Goal: Find specific page/section: Find specific page/section

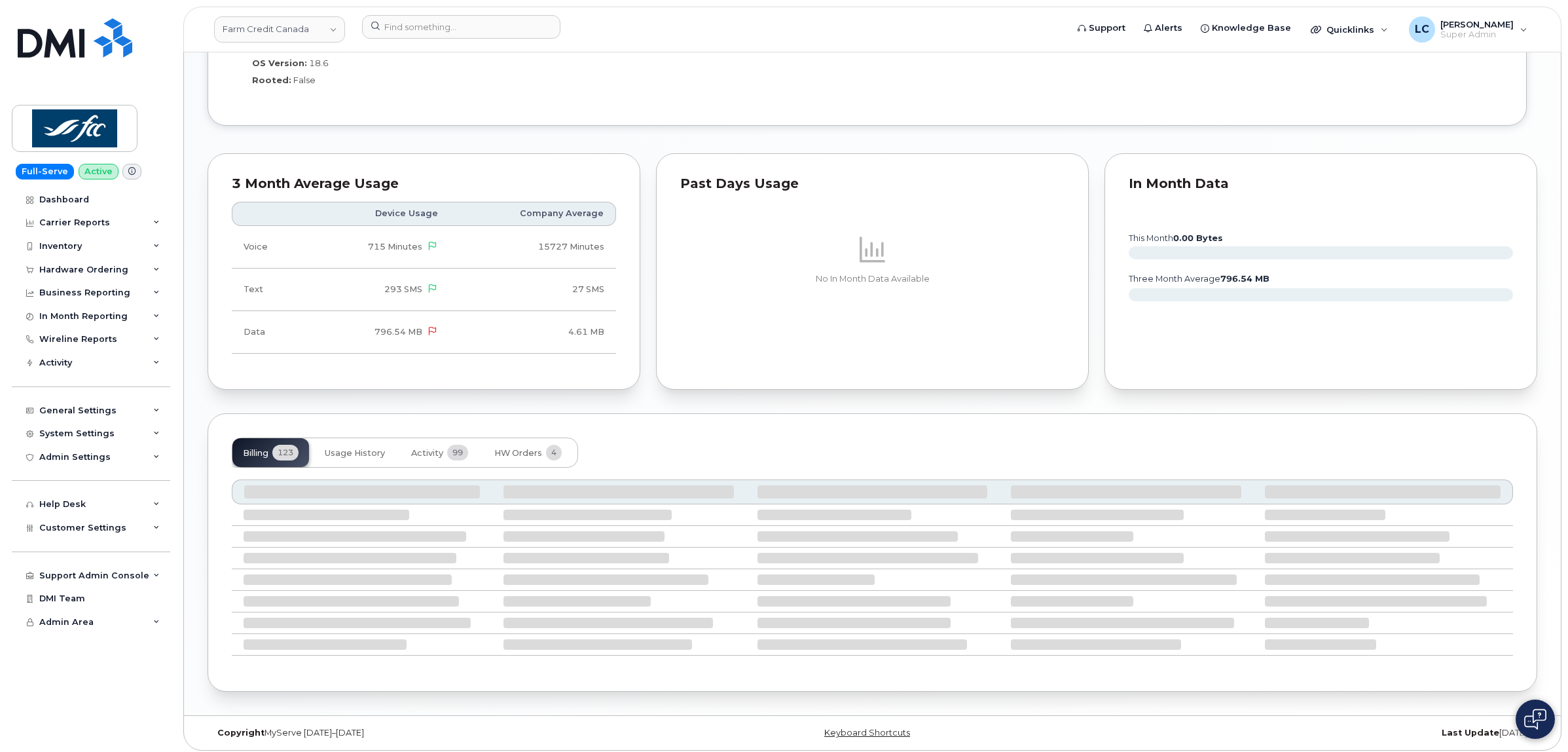
scroll to position [1072, 0]
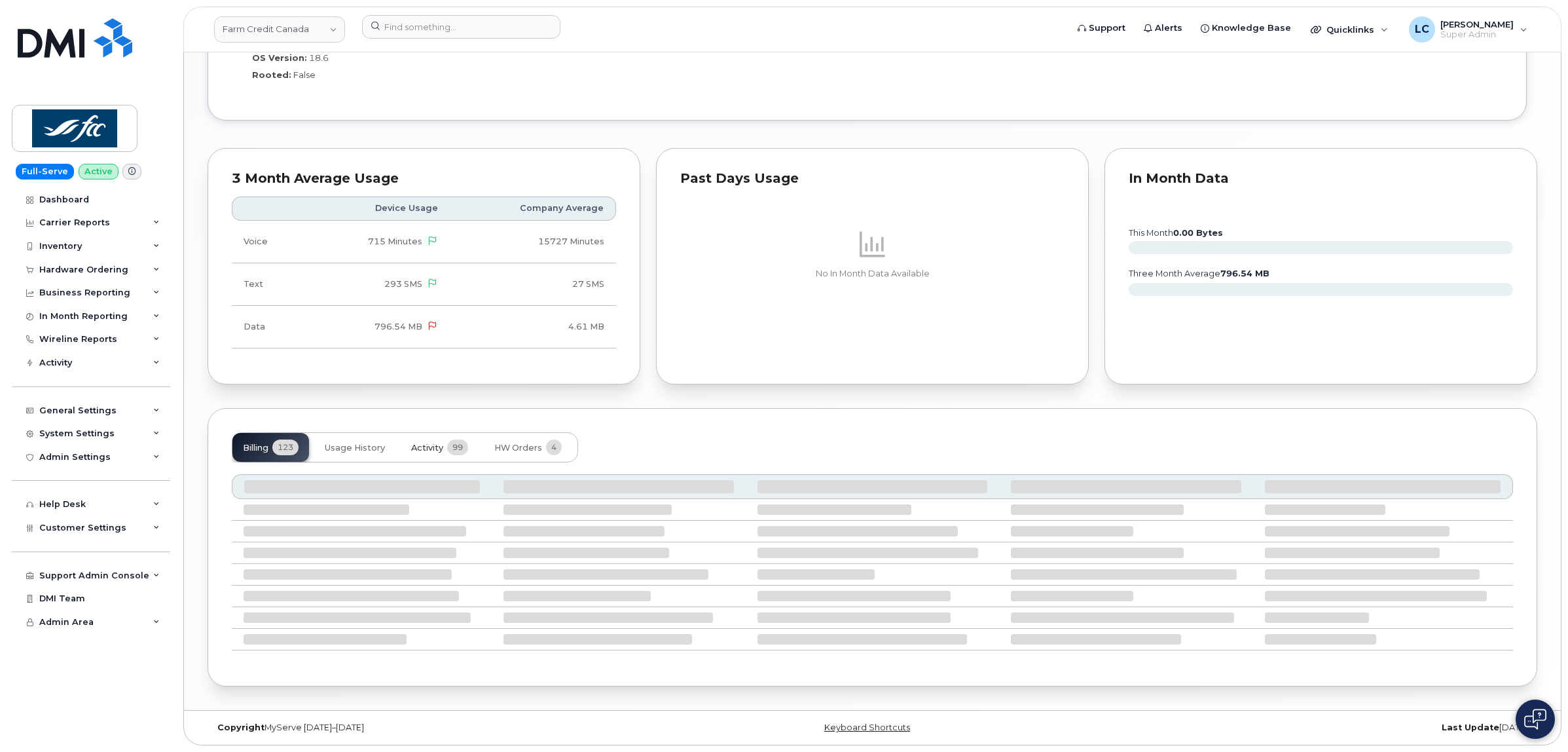
click at [431, 447] on span "Activity" at bounding box center [427, 448] width 32 height 10
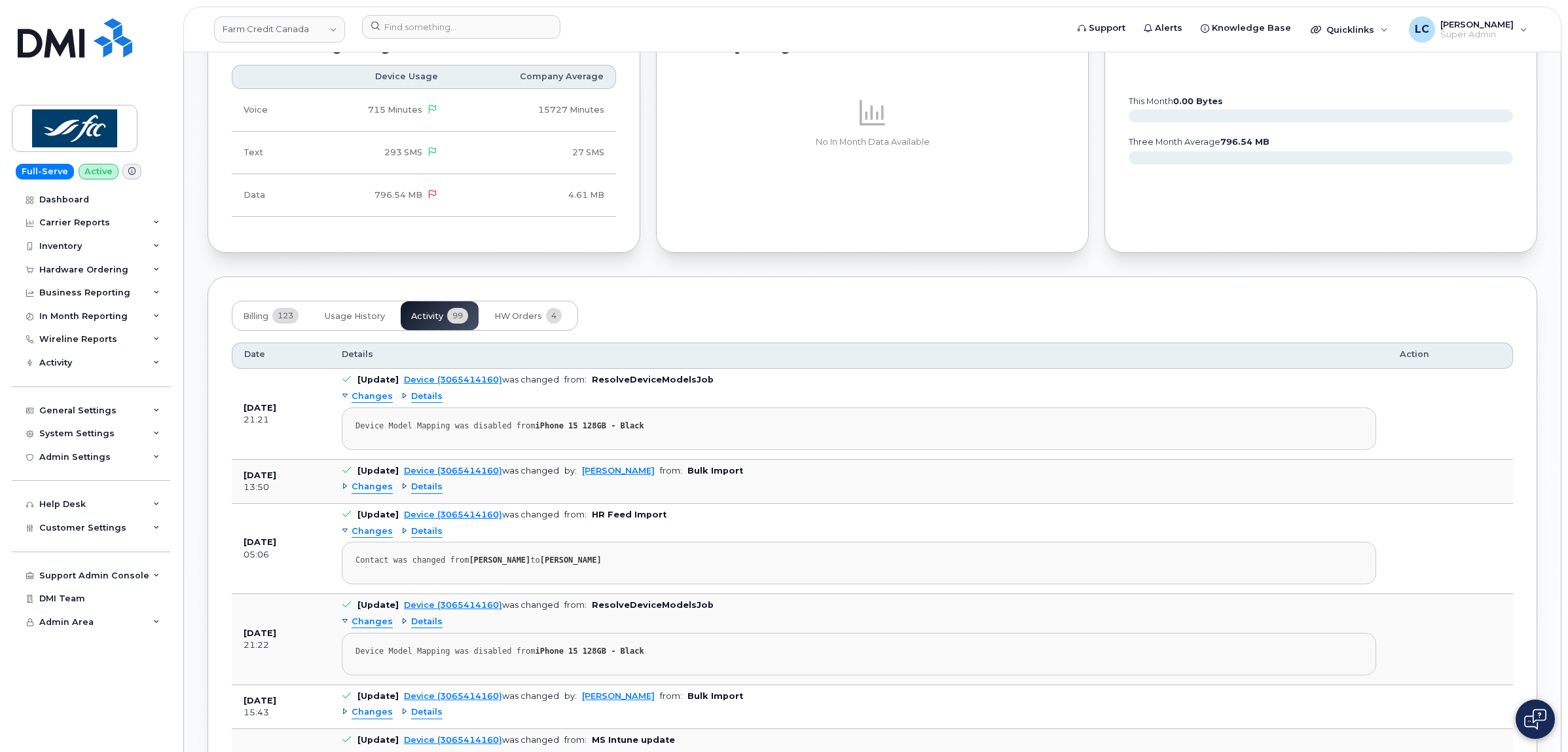
scroll to position [1236, 0]
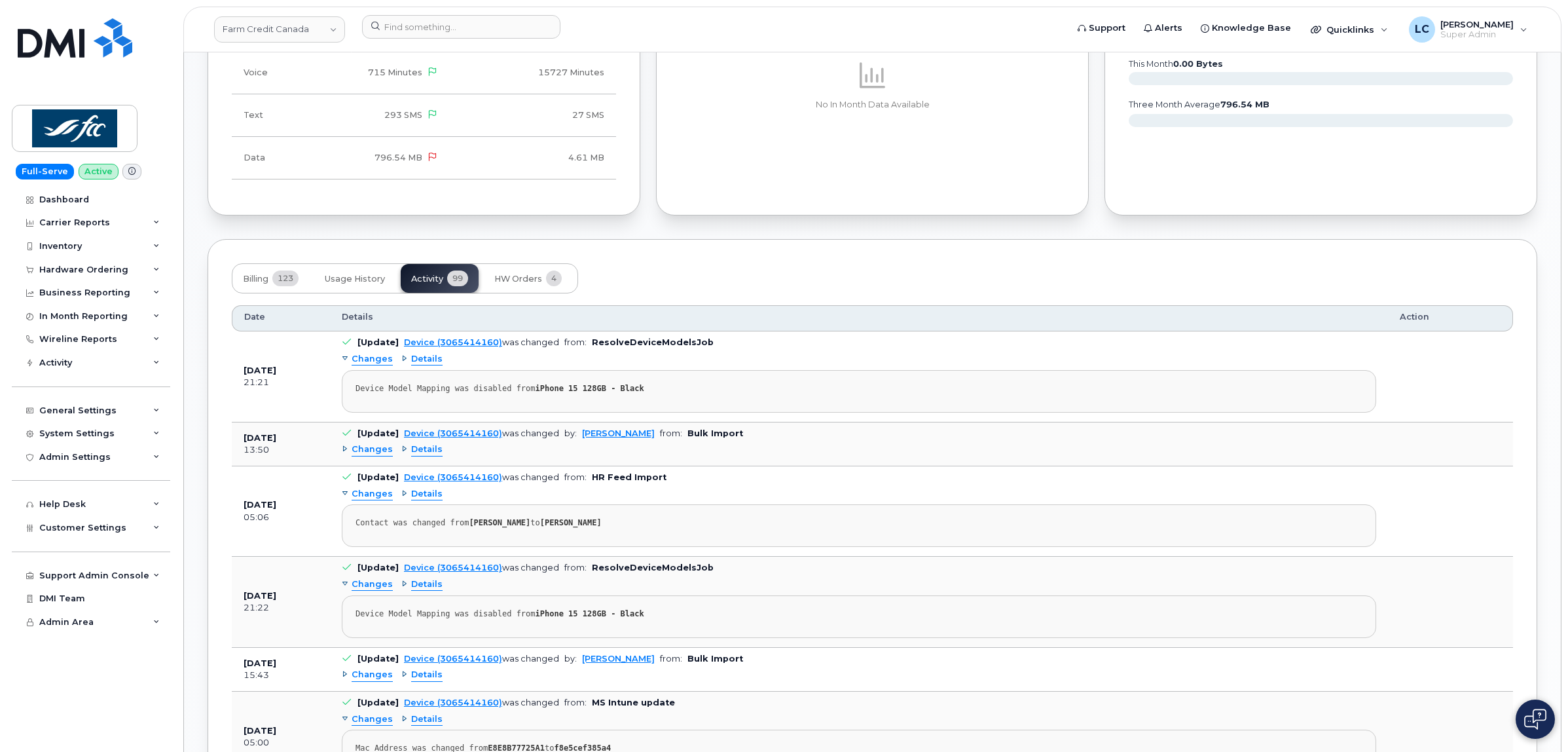
click at [420, 454] on span "Details" at bounding box center [427, 450] width 31 height 12
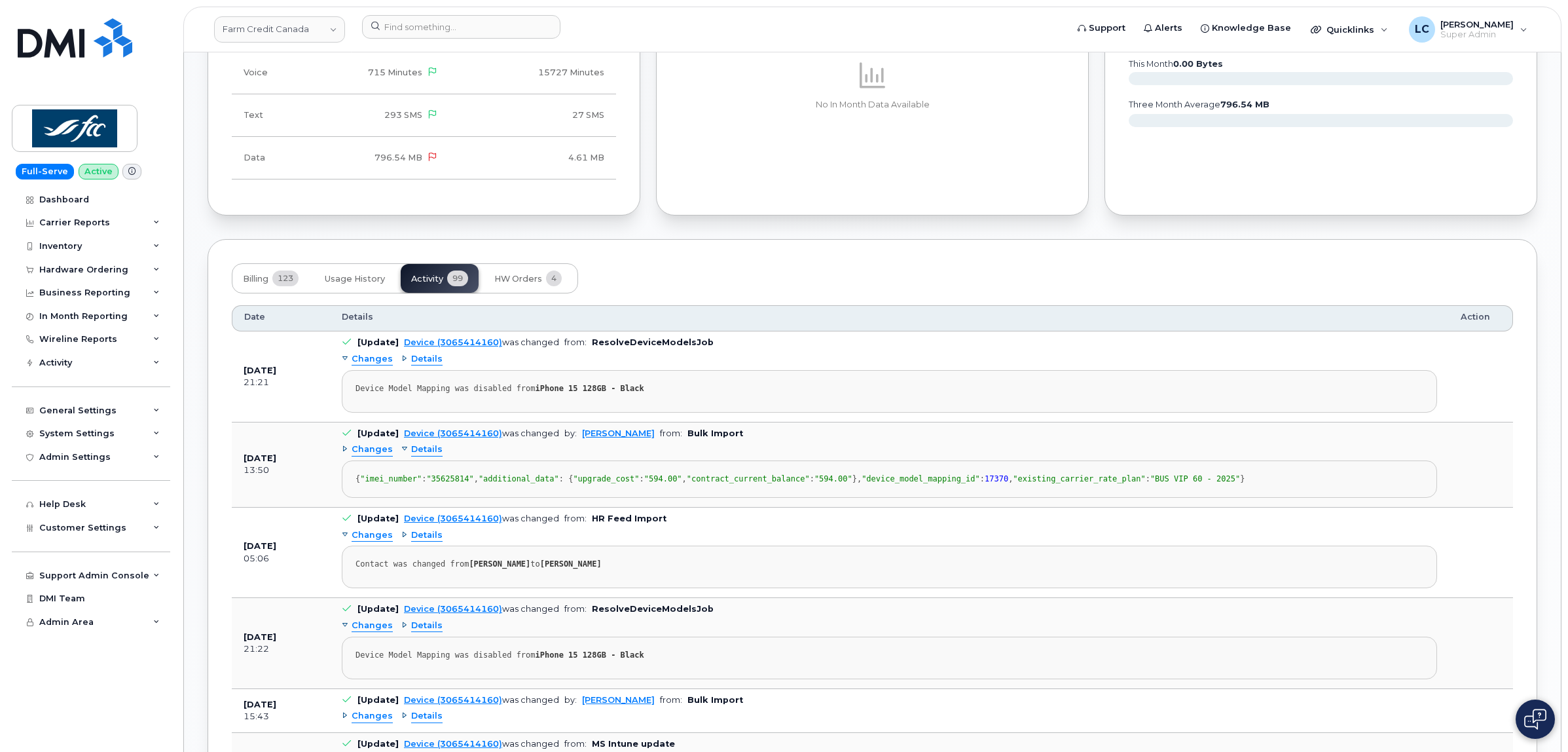
click at [377, 456] on span "Changes" at bounding box center [372, 450] width 41 height 12
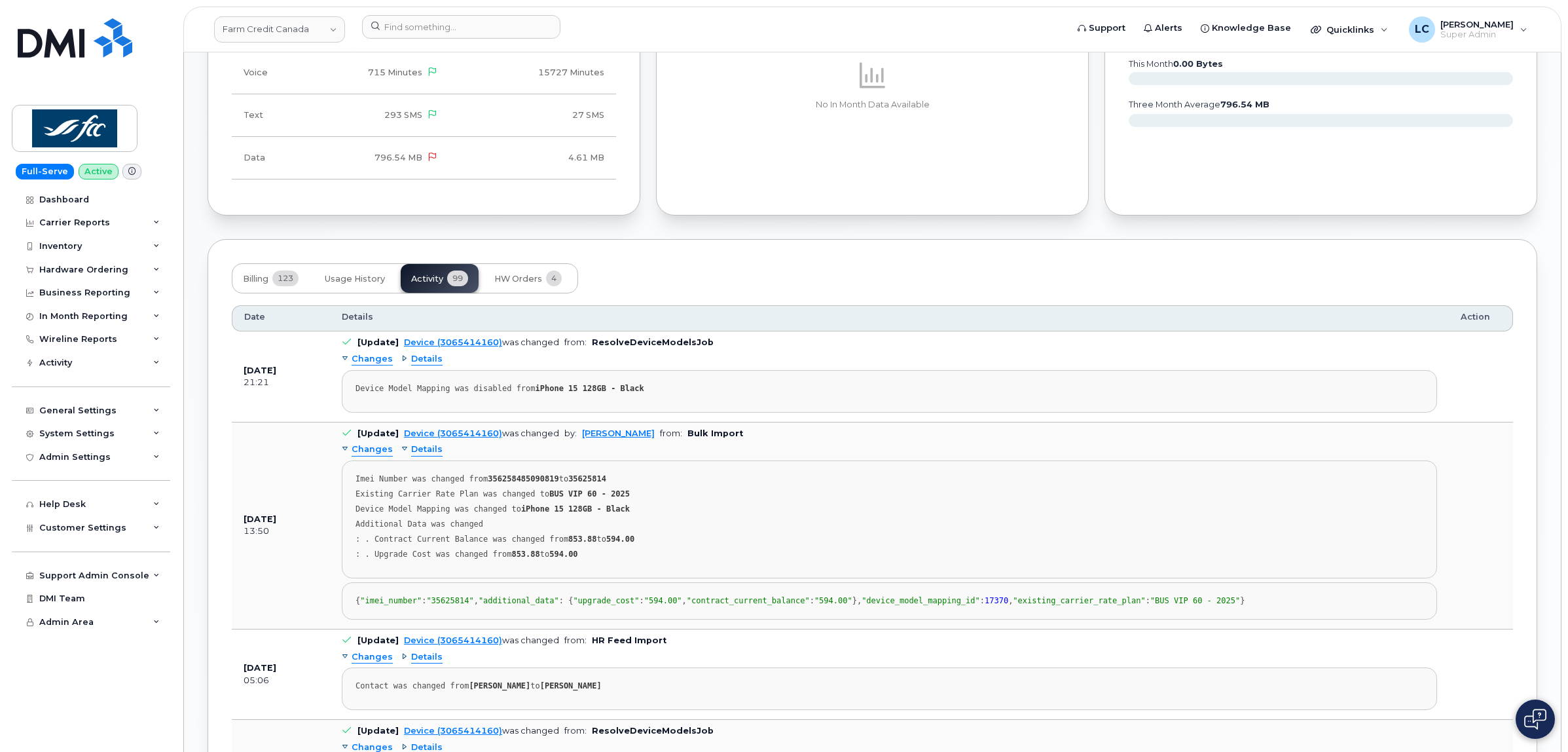
click at [781, 280] on div "Billing 123 Usage History Activity 99 HW Orders 4" at bounding box center [872, 278] width 1281 height 30
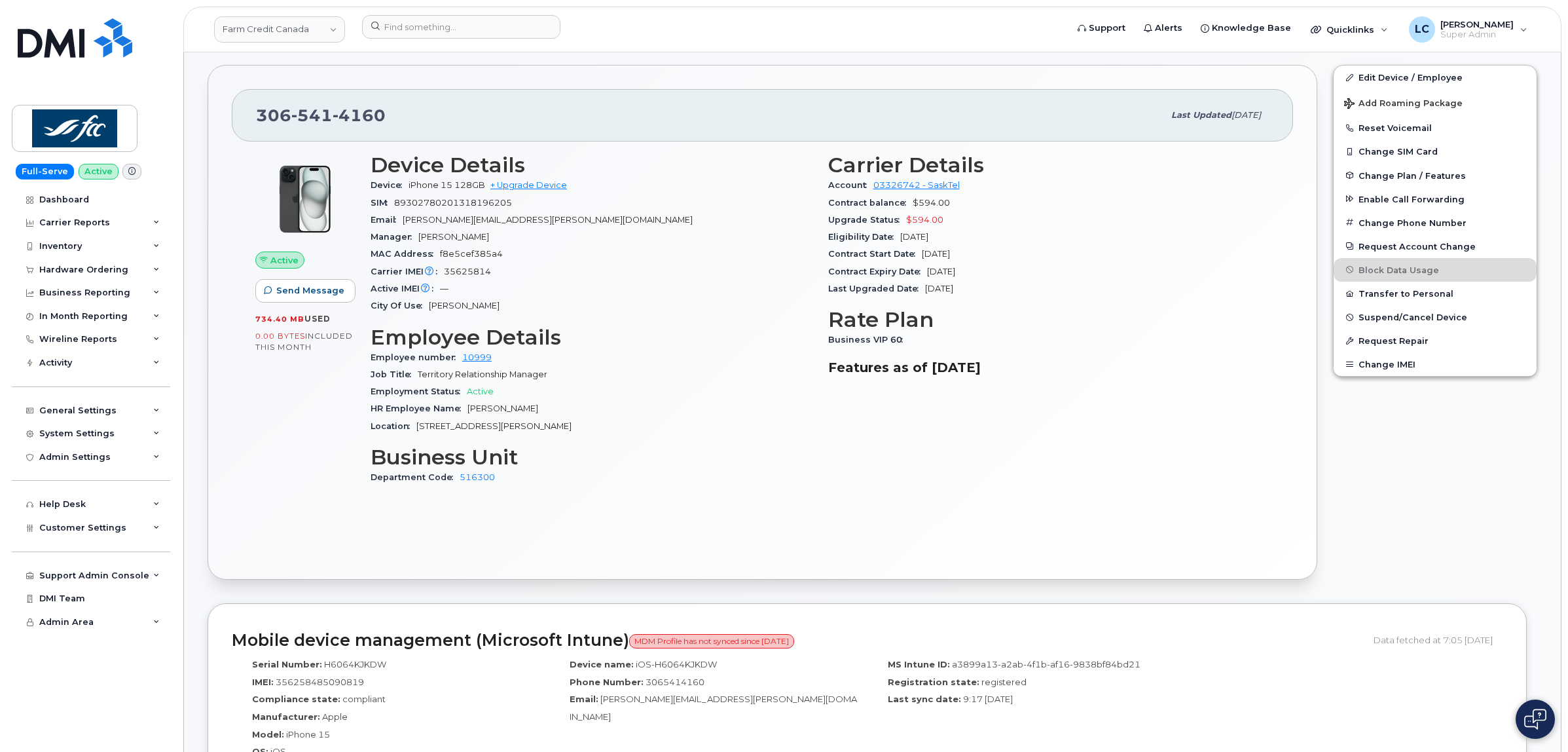
scroll to position [328, 0]
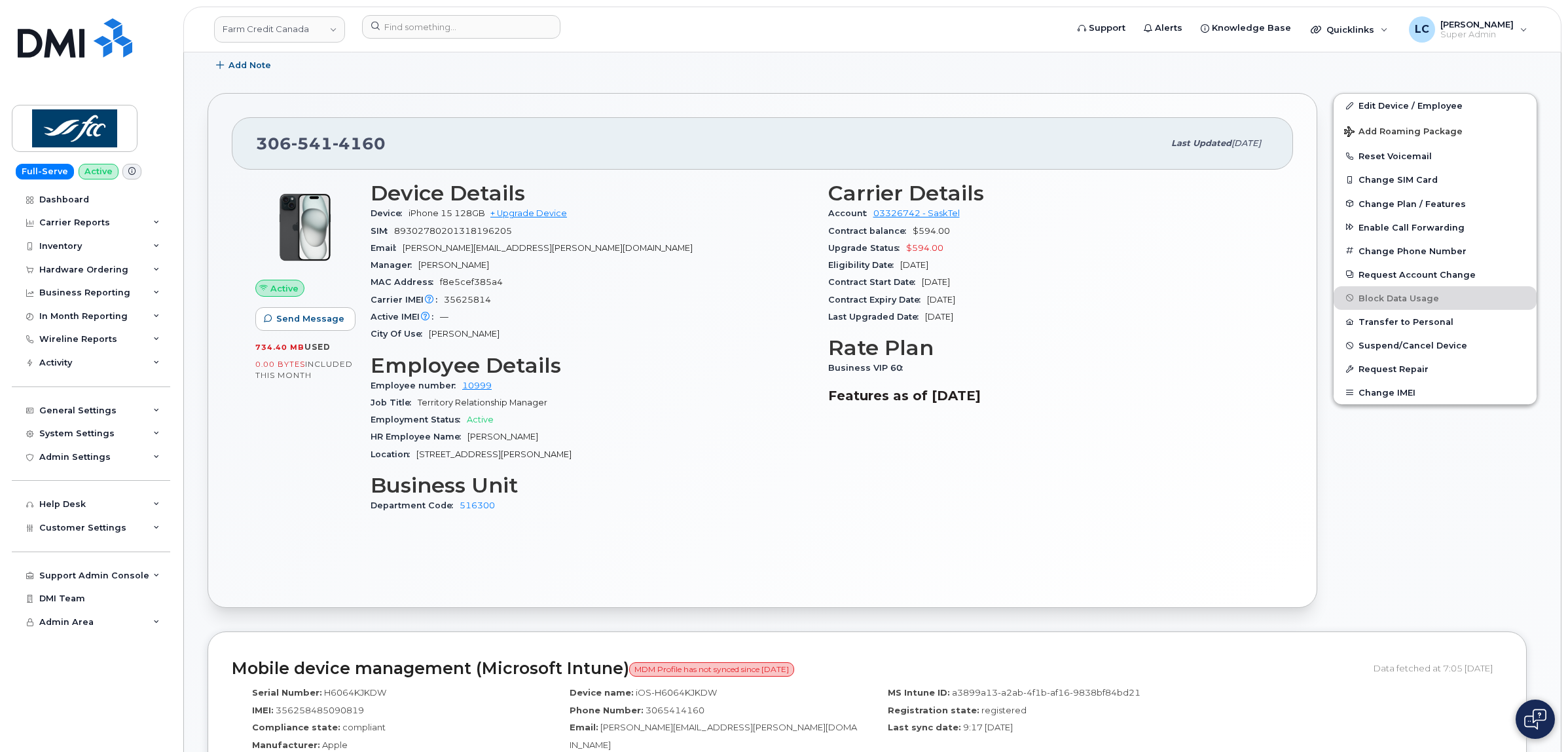
click at [731, 77] on div "Add Note" at bounding box center [872, 65] width 1330 height 23
click at [742, 70] on div "Add Note" at bounding box center [872, 65] width 1330 height 23
click at [594, 77] on div "Add Note" at bounding box center [872, 65] width 1330 height 23
click at [653, 42] on div at bounding box center [710, 29] width 717 height 29
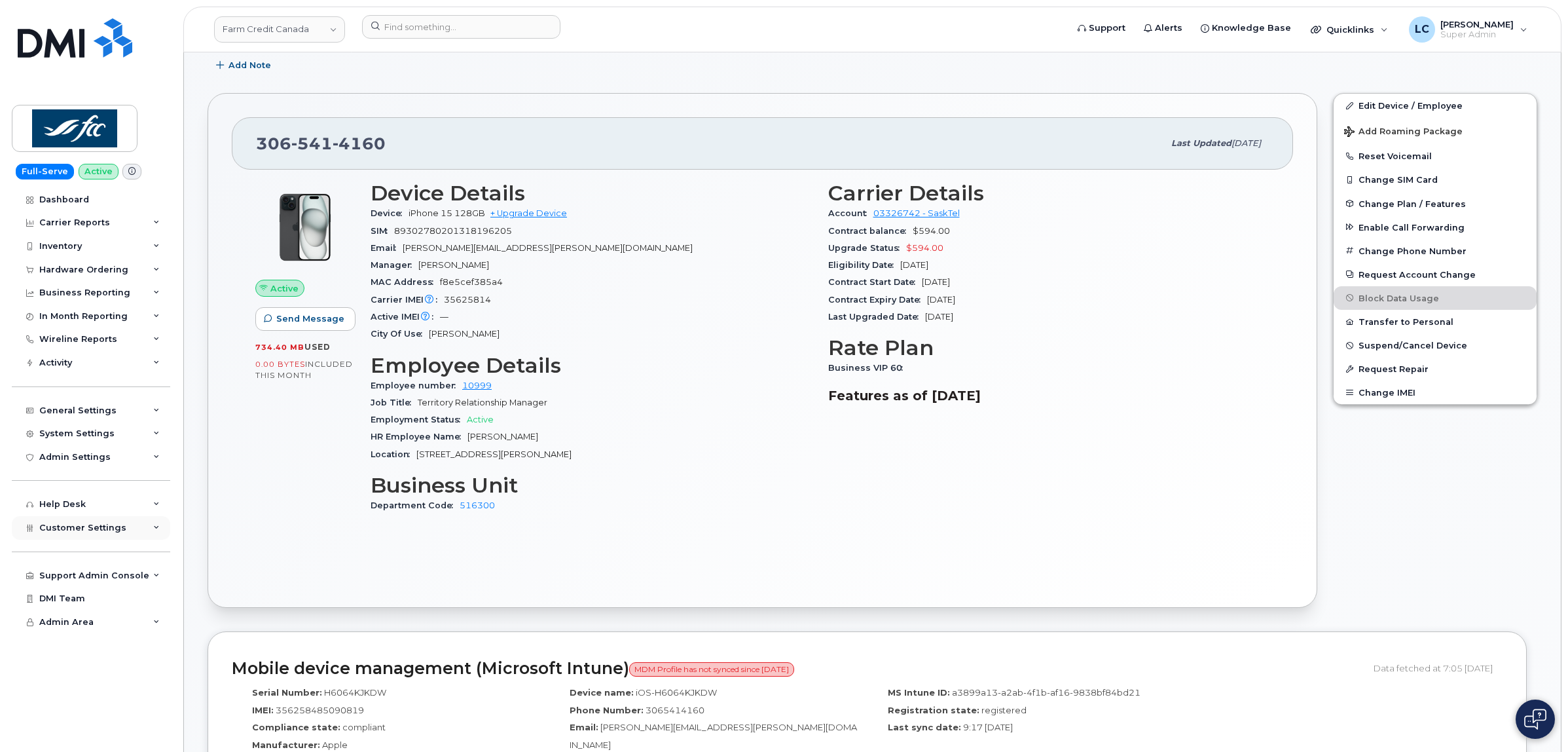
click at [125, 534] on div "Customer Settings" at bounding box center [91, 528] width 159 height 23
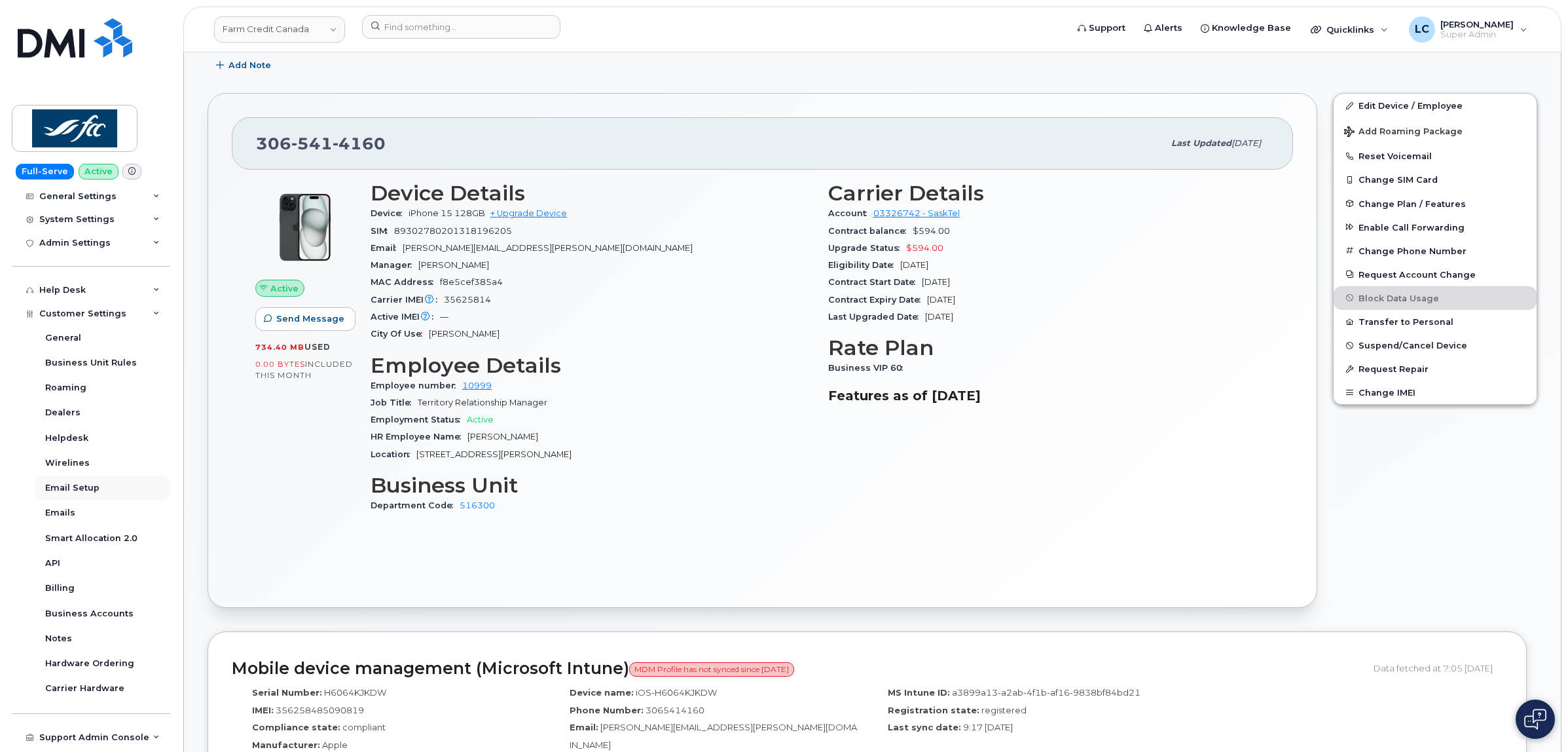
scroll to position [263, 0]
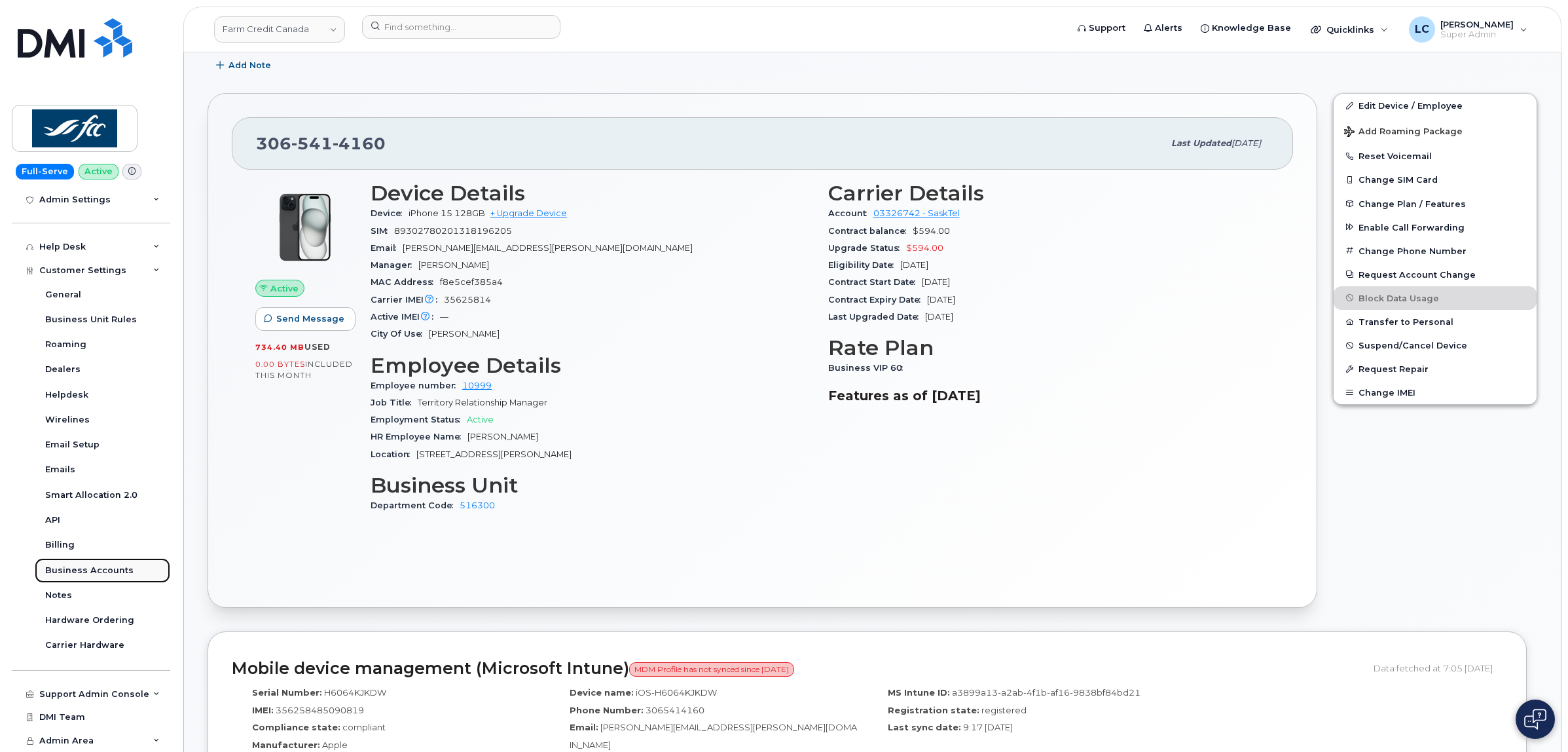
click at [87, 572] on div "Business Accounts" at bounding box center [89, 570] width 88 height 12
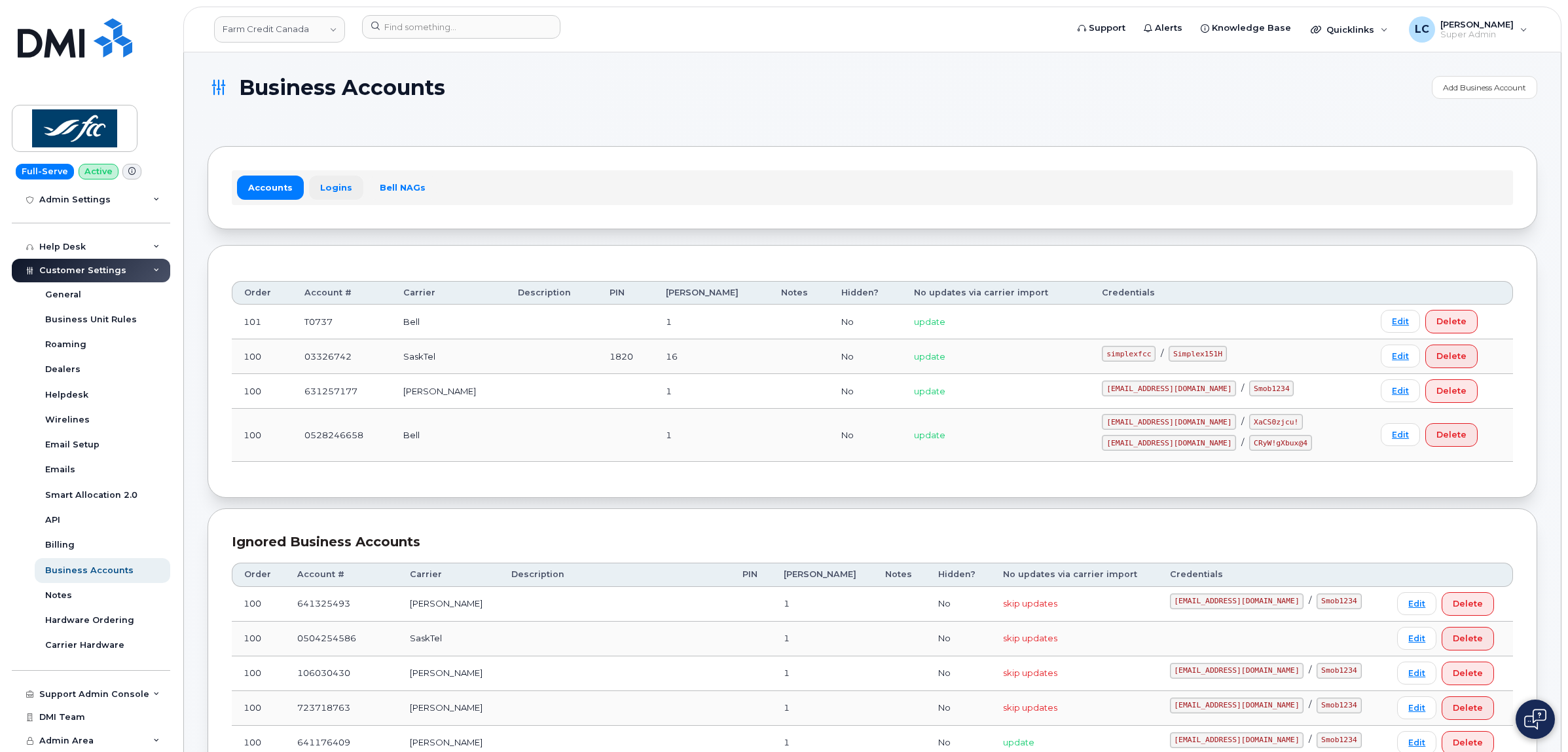
click at [339, 196] on link "Logins" at bounding box center [336, 187] width 54 height 23
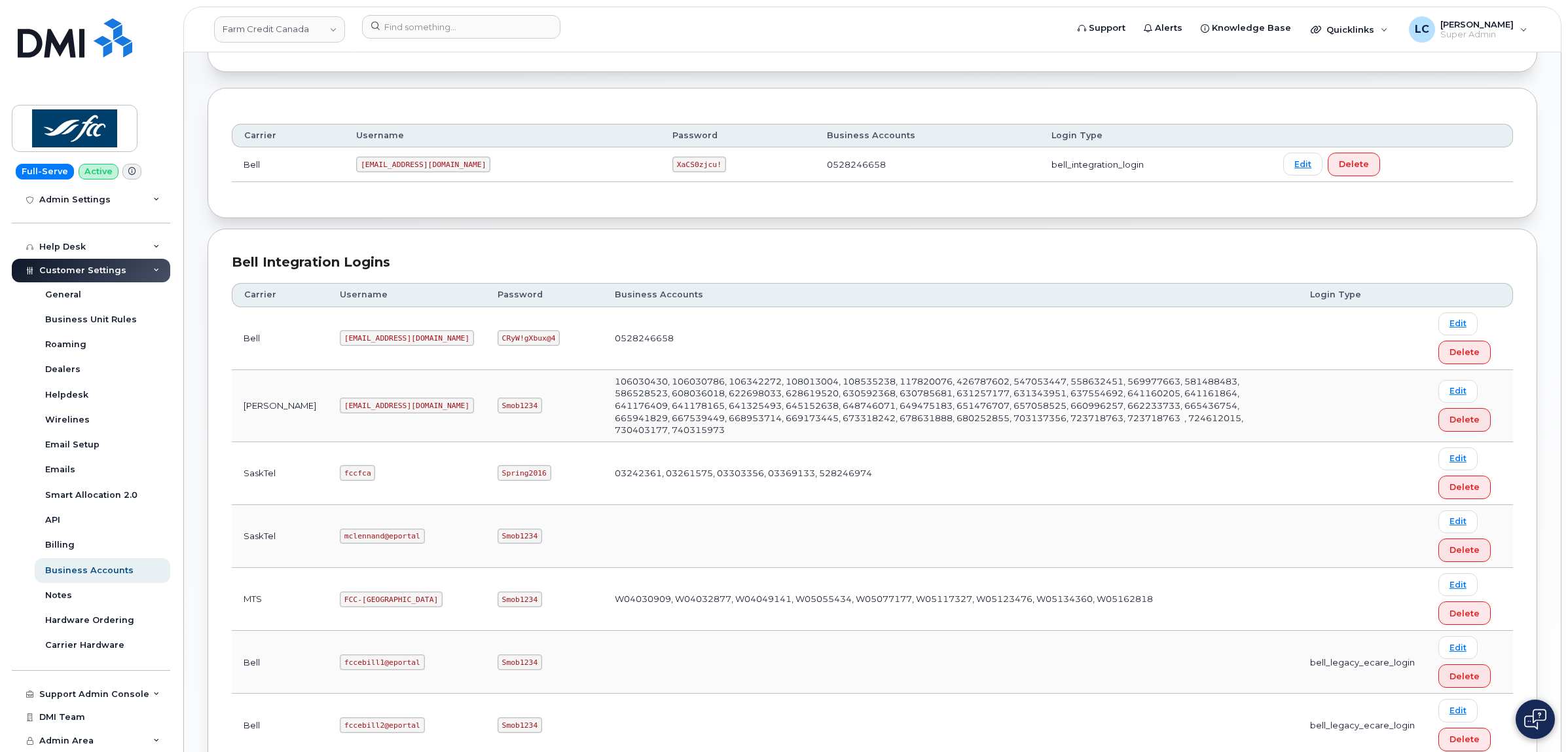
scroll to position [164, 0]
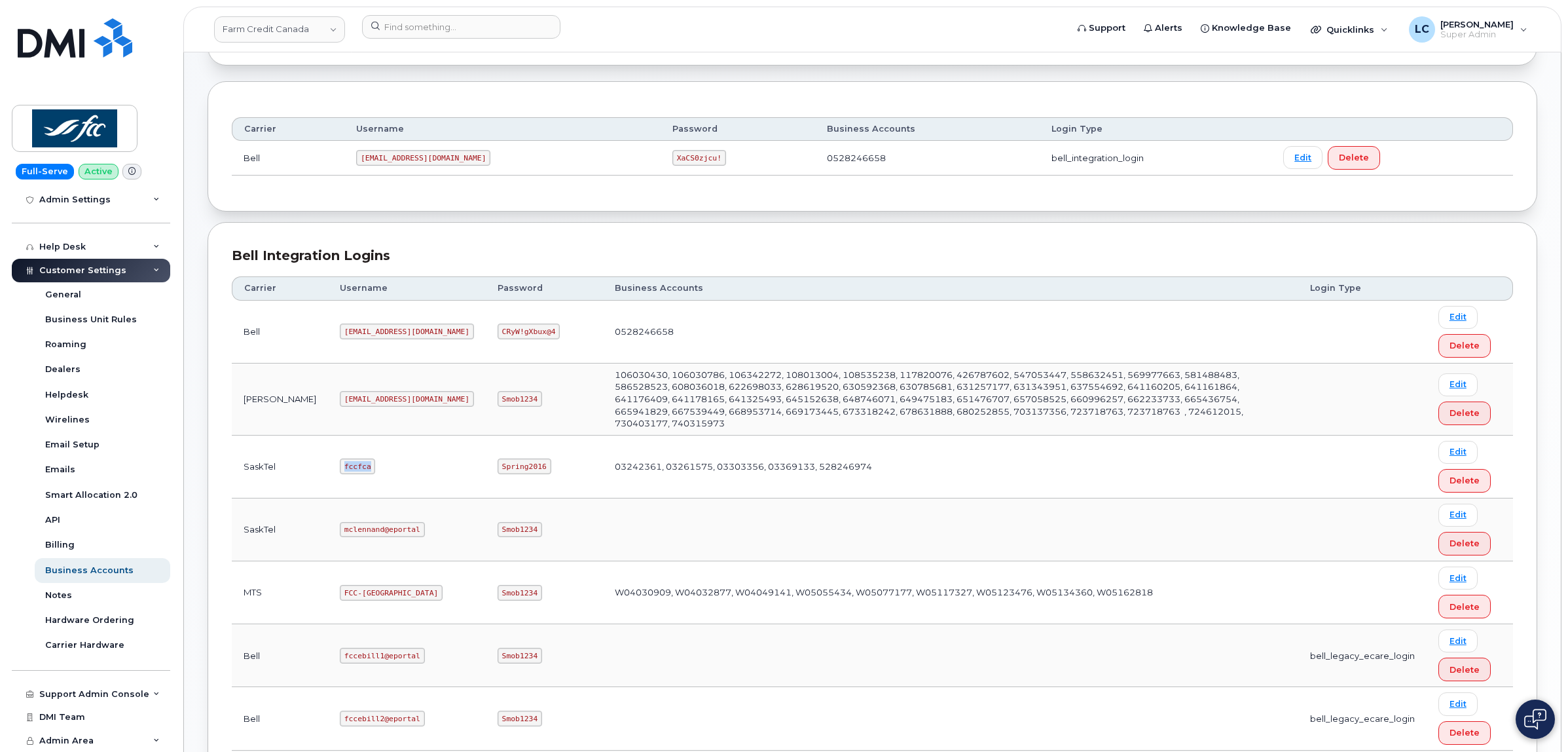
drag, startPoint x: 329, startPoint y: 463, endPoint x: 302, endPoint y: 467, distance: 27.3
click at [340, 467] on code "fccfca" at bounding box center [358, 466] width 36 height 16
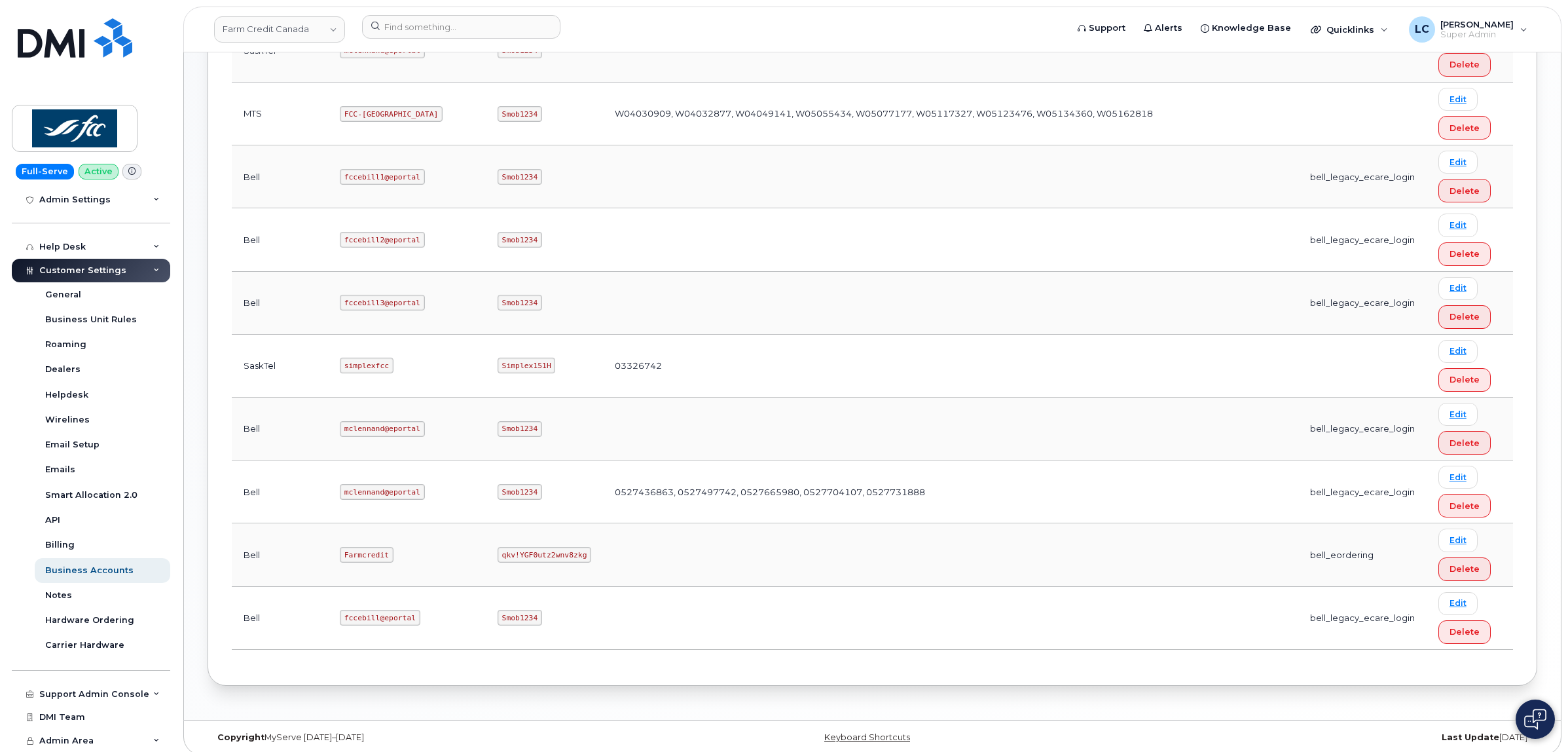
scroll to position [74, 0]
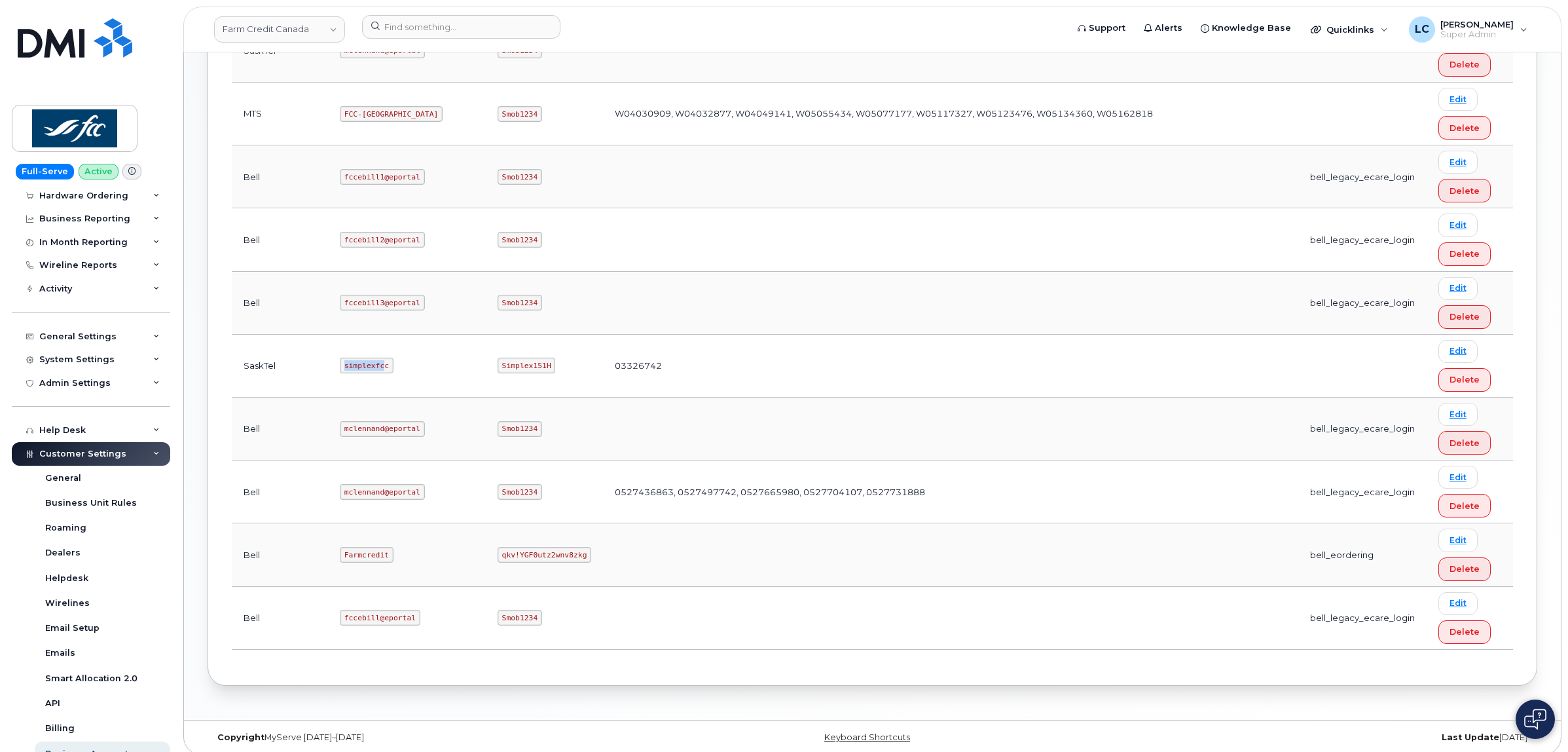
drag, startPoint x: 341, startPoint y: 362, endPoint x: 296, endPoint y: 367, distance: 45.3
click at [328, 367] on td "simplexfcc" at bounding box center [407, 366] width 158 height 63
click at [360, 365] on td "simplexfcc" at bounding box center [407, 366] width 158 height 63
drag, startPoint x: 344, startPoint y: 361, endPoint x: 302, endPoint y: 365, distance: 42.2
click at [340, 365] on code "simplexfcc" at bounding box center [367, 365] width 53 height 16
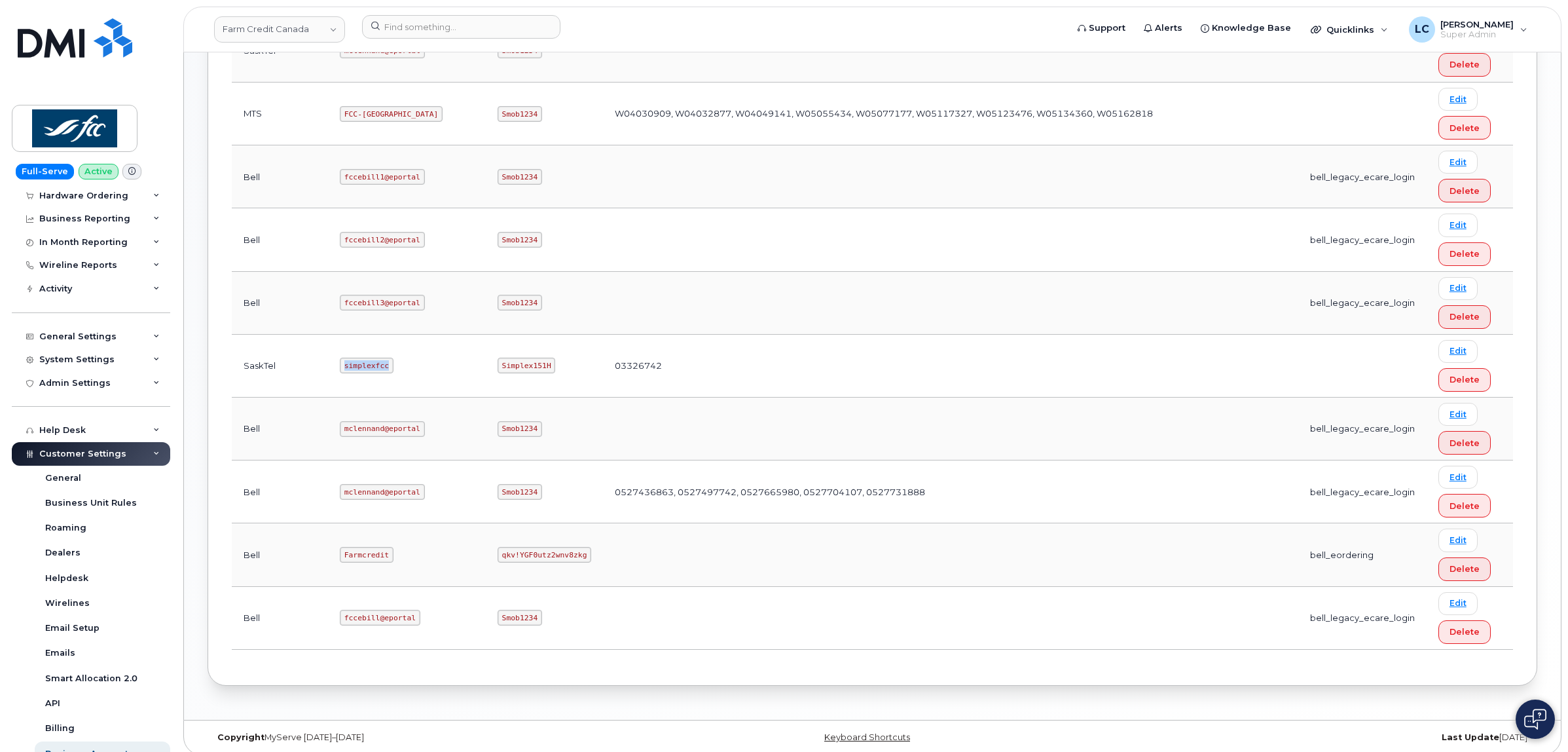
copy code "simplexfcc"
drag, startPoint x: 450, startPoint y: 361, endPoint x: 404, endPoint y: 365, distance: 46.2
click at [497, 365] on code "Simplex151H" at bounding box center [526, 365] width 58 height 16
copy code "Simplex151H"
click at [211, 365] on div "Bell Integration Logins Carrier Username Password Business Accounts Login Type …" at bounding box center [872, 214] width 1330 height 942
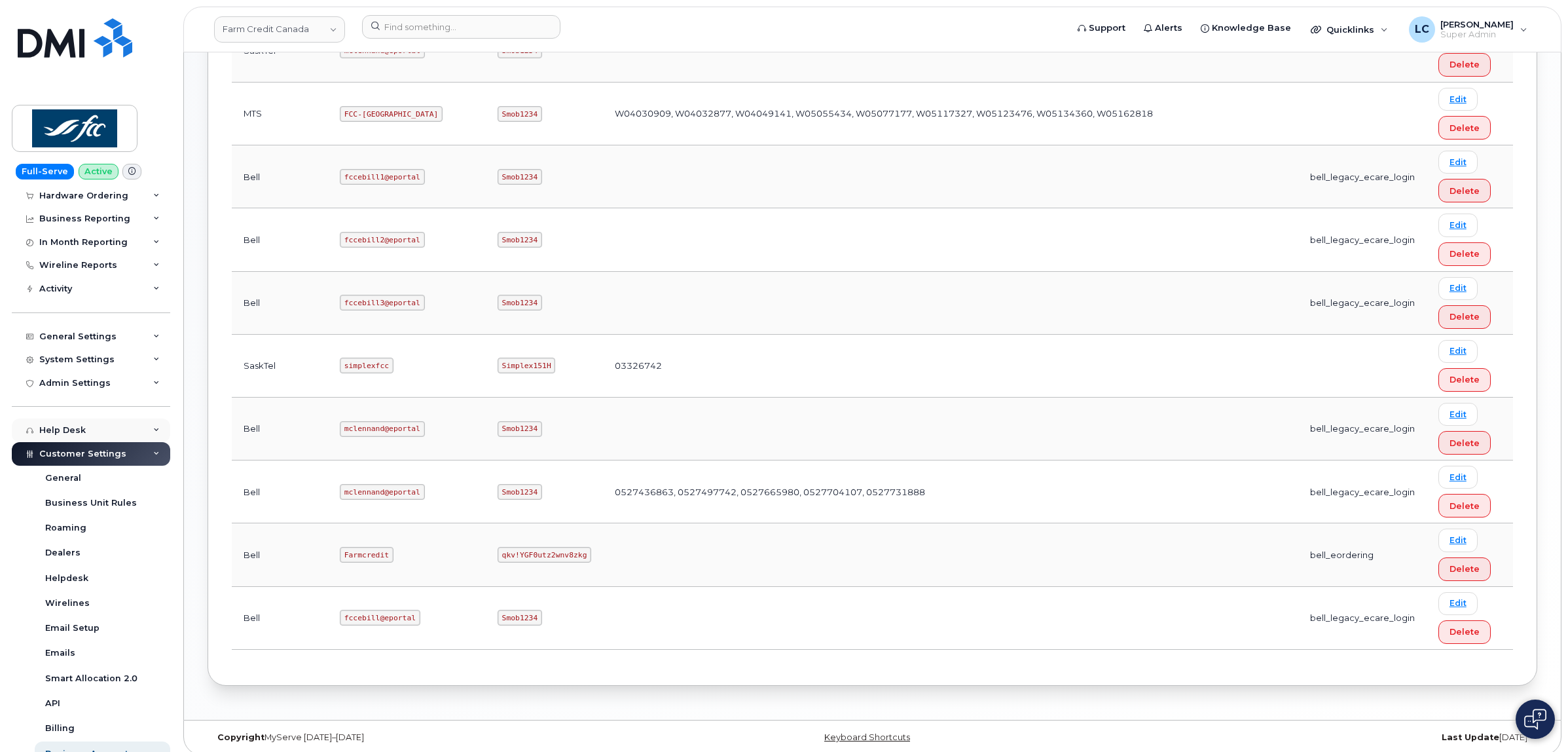
scroll to position [0, 0]
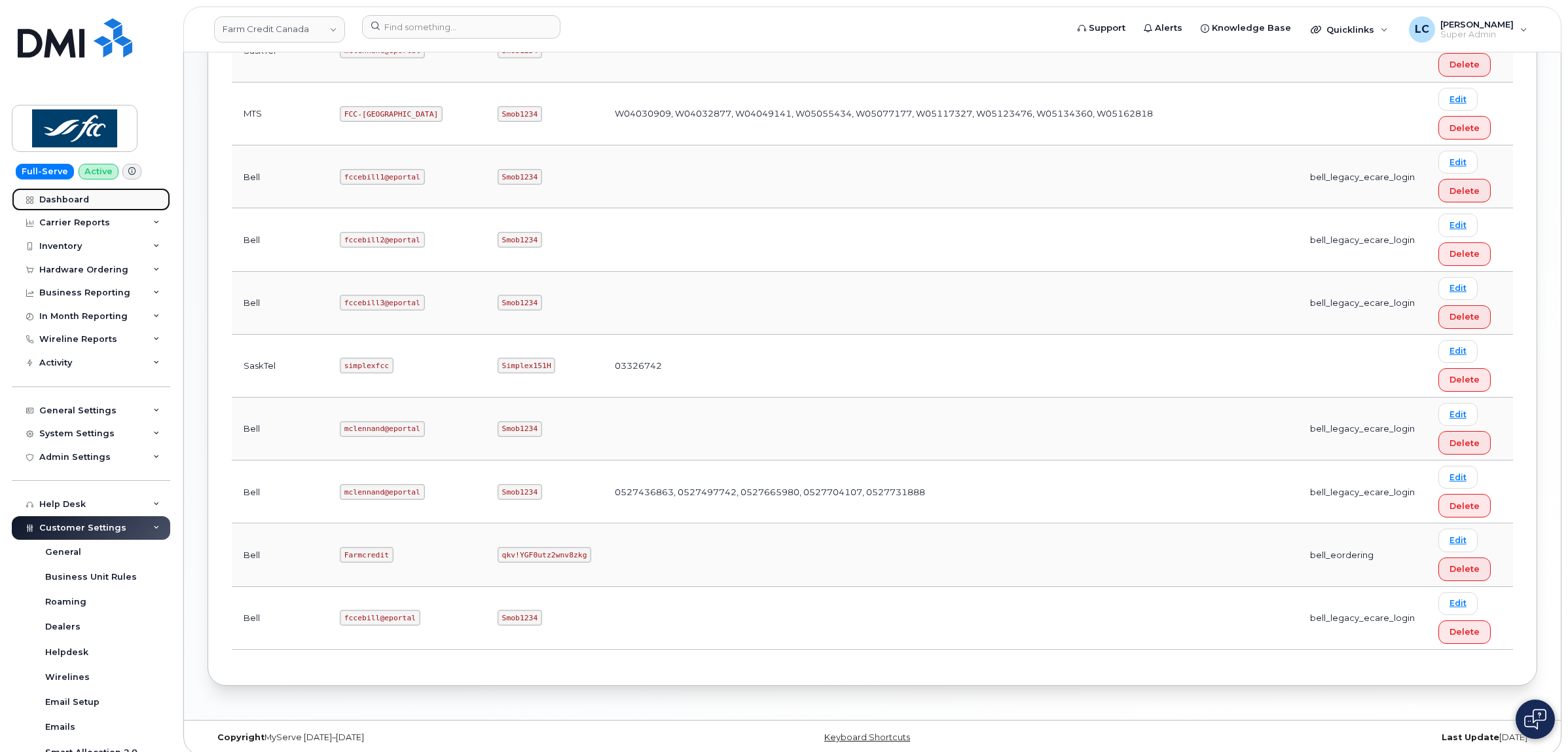
drag, startPoint x: 103, startPoint y: 197, endPoint x: 139, endPoint y: 207, distance: 37.4
click at [103, 197] on link "Dashboard" at bounding box center [91, 200] width 159 height 23
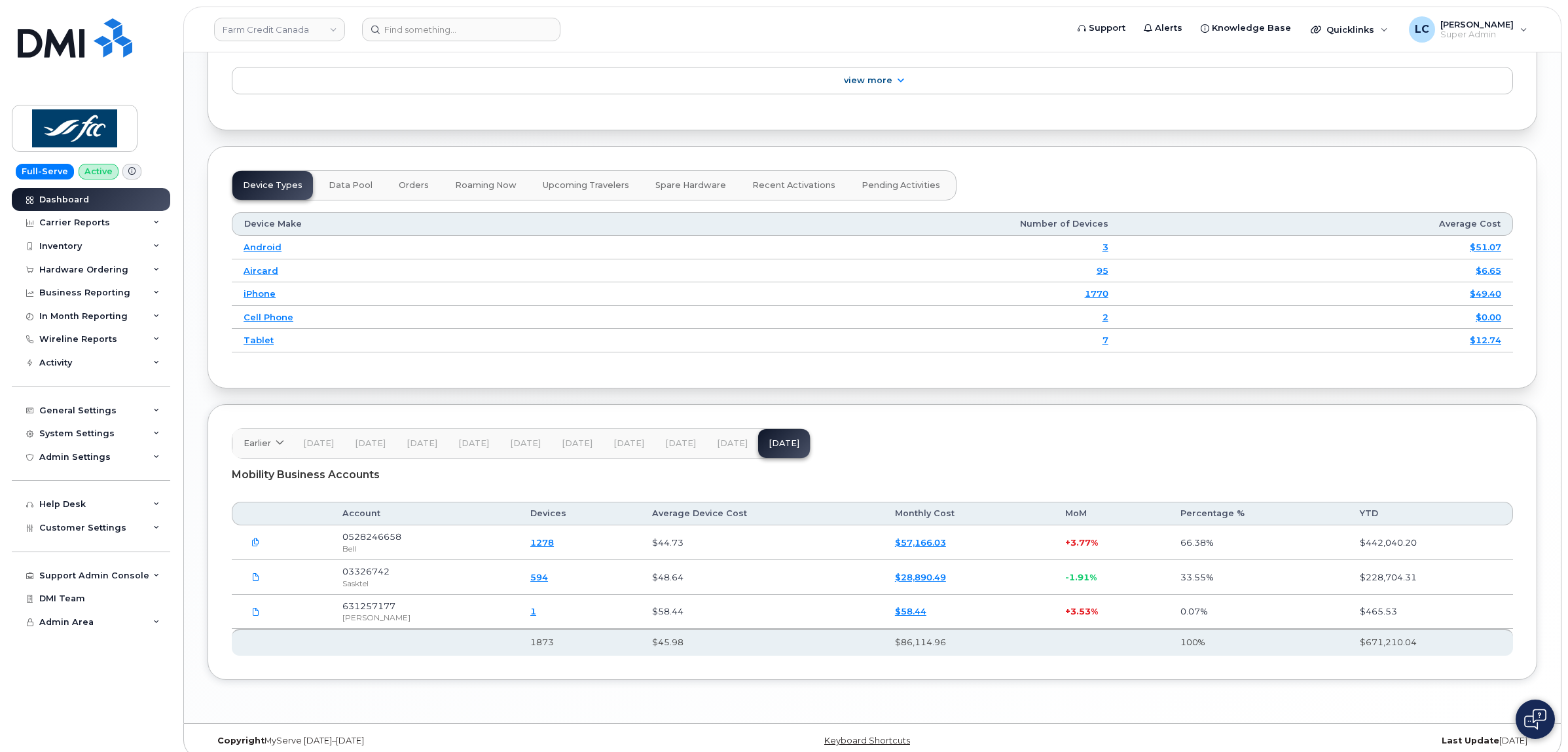
scroll to position [1486, 0]
click at [390, 564] on span "03326742" at bounding box center [366, 569] width 47 height 10
drag, startPoint x: 397, startPoint y: 555, endPoint x: 345, endPoint y: 558, distance: 52.1
click at [345, 558] on td "03326742 Sasktel" at bounding box center [424, 575] width 188 height 35
copy span "03326742"
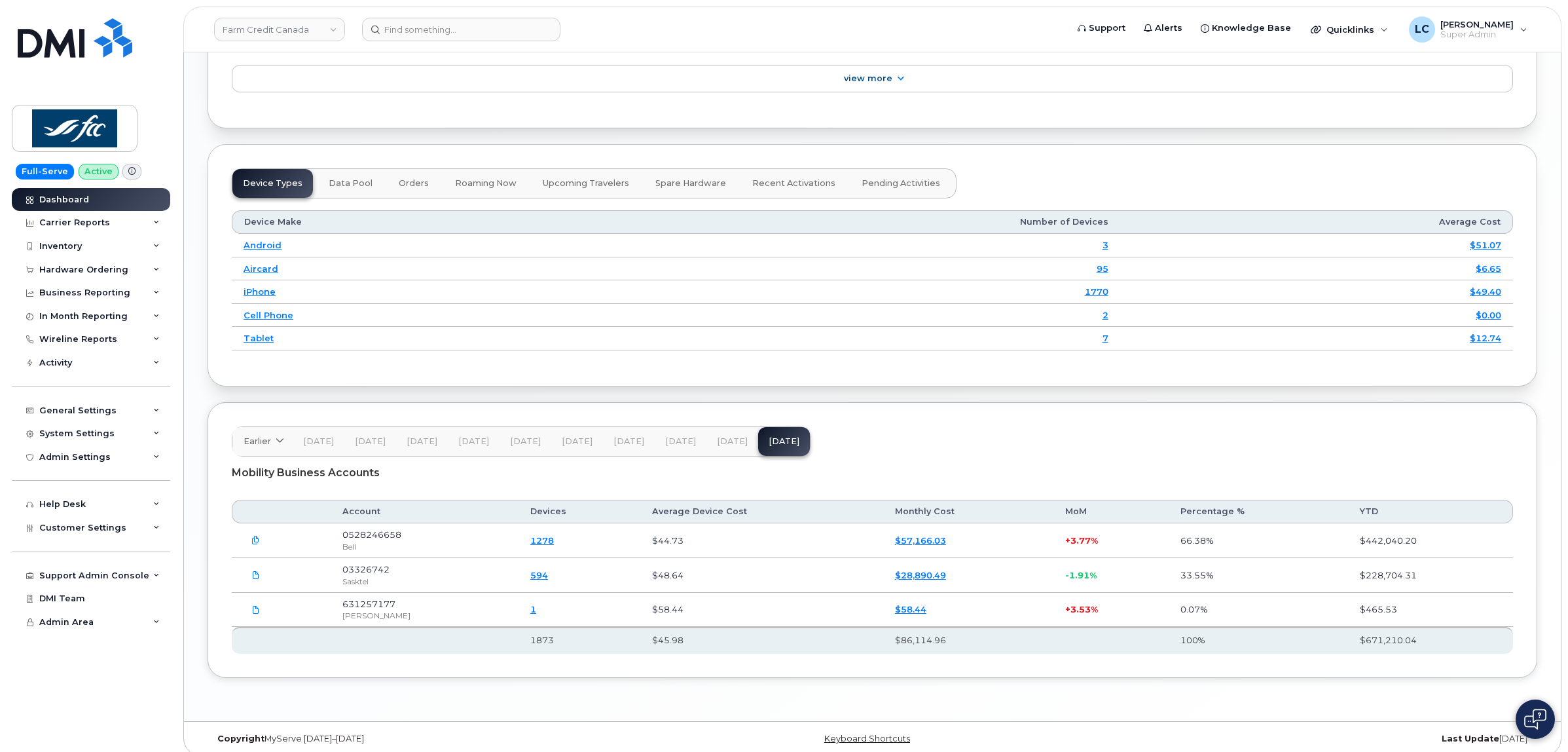
click at [272, 24] on link "Farm Credit Canada" at bounding box center [279, 29] width 131 height 23
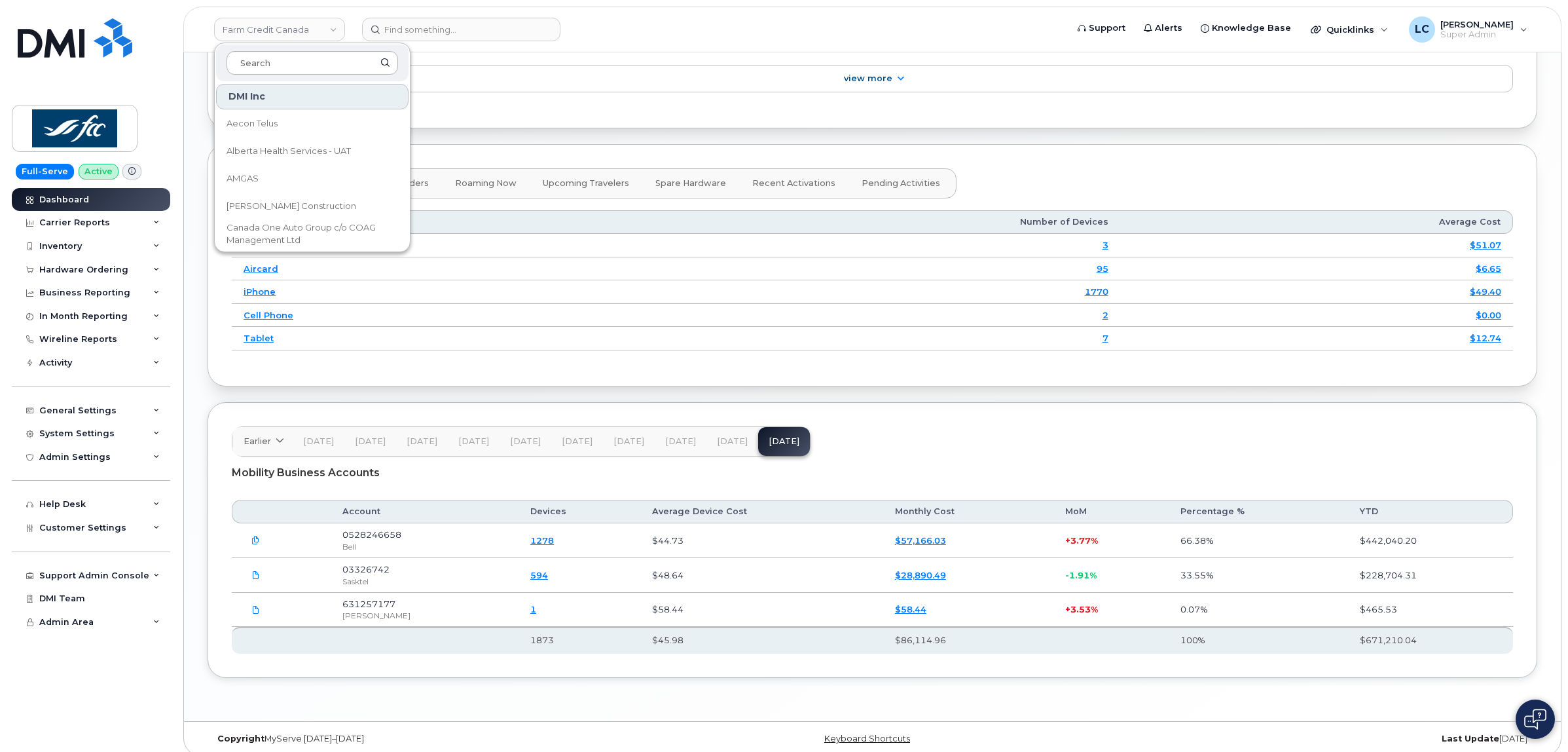
click at [285, 64] on input at bounding box center [312, 63] width 172 height 23
type input "C"
